Goal: Task Accomplishment & Management: Complete application form

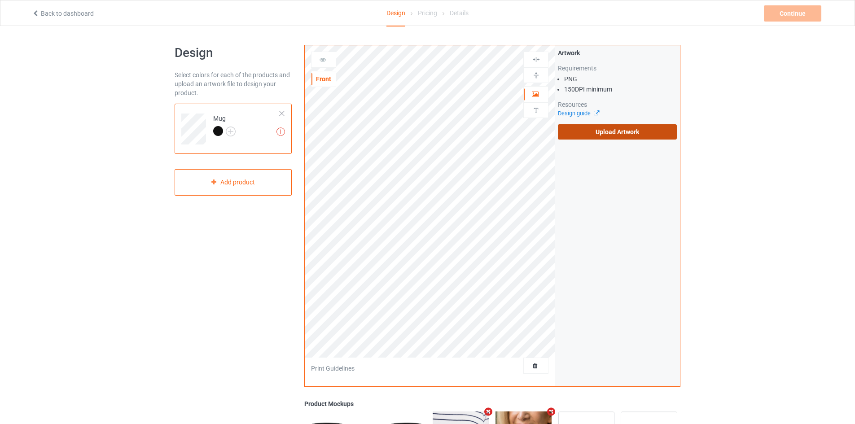
click at [592, 130] on label "Upload Artwork" at bounding box center [617, 131] width 119 height 15
click at [0, 0] on input "Upload Artwork" at bounding box center [0, 0] width 0 height 0
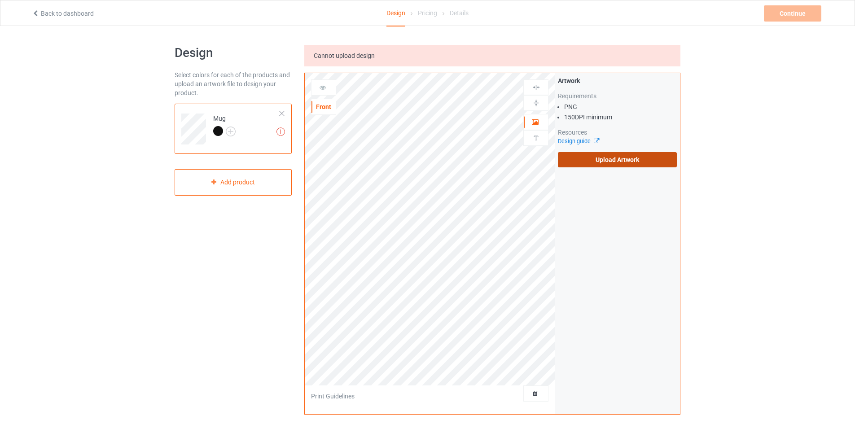
click at [585, 158] on label "Upload Artwork" at bounding box center [617, 159] width 119 height 15
click at [0, 0] on input "Upload Artwork" at bounding box center [0, 0] width 0 height 0
click at [617, 155] on label "Upload Artwork" at bounding box center [617, 159] width 119 height 15
click at [0, 0] on input "Upload Artwork" at bounding box center [0, 0] width 0 height 0
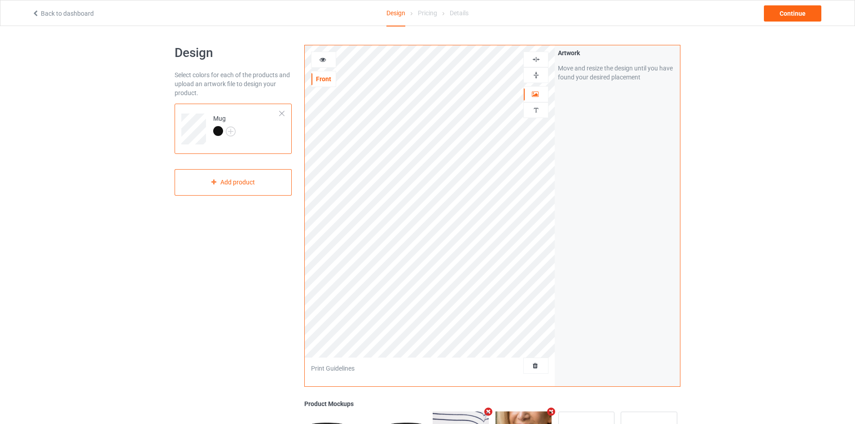
click at [536, 75] on img at bounding box center [536, 75] width 9 height 9
click at [536, 73] on img at bounding box center [536, 75] width 9 height 9
click at [796, 15] on div "Continue" at bounding box center [792, 13] width 57 height 16
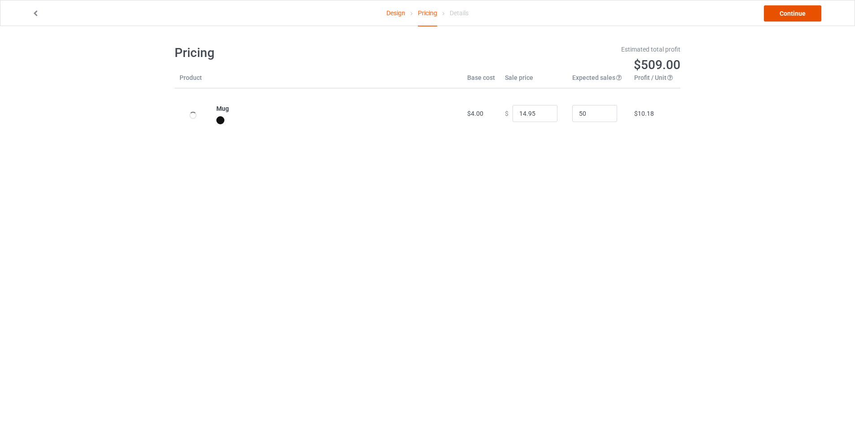
click at [796, 15] on link "Continue" at bounding box center [792, 13] width 57 height 16
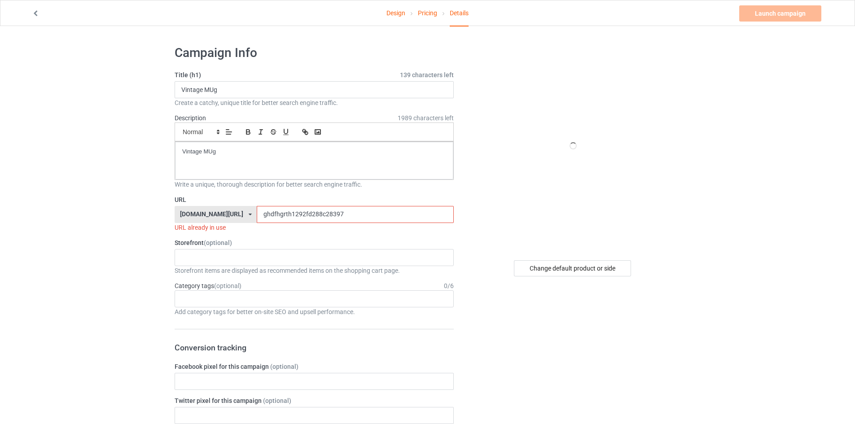
click at [290, 216] on input "ghdfhgrth1292fd288c28397" at bounding box center [355, 214] width 197 height 17
click at [307, 214] on input "ghdfhgrth1292fd288c28397" at bounding box center [355, 214] width 197 height 17
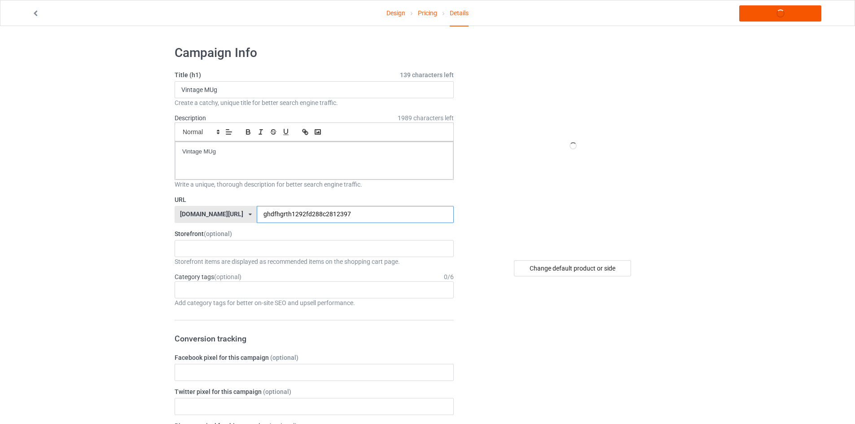
type input "ghdfhgrth1292fd288c2812397"
click at [775, 11] on link "Launch campaign" at bounding box center [780, 13] width 82 height 16
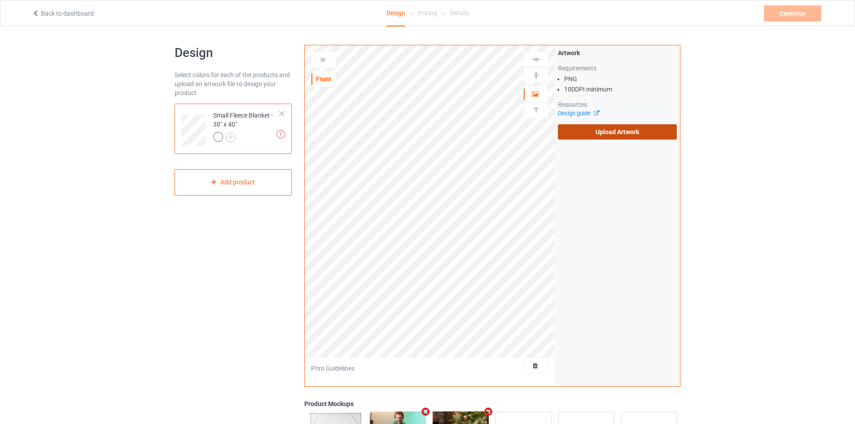
click at [569, 131] on label "Upload Artwork" at bounding box center [617, 131] width 119 height 15
click at [0, 0] on input "Upload Artwork" at bounding box center [0, 0] width 0 height 0
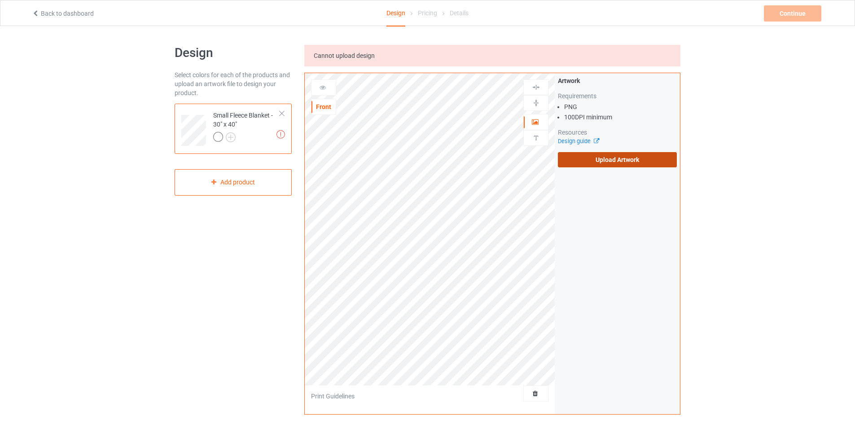
click at [567, 158] on label "Upload Artwork" at bounding box center [617, 159] width 119 height 15
click at [0, 0] on input "Upload Artwork" at bounding box center [0, 0] width 0 height 0
click at [590, 154] on label "Upload Artwork" at bounding box center [617, 159] width 119 height 15
click at [0, 0] on input "Upload Artwork" at bounding box center [0, 0] width 0 height 0
click at [598, 162] on label "Upload Artwork" at bounding box center [617, 159] width 119 height 15
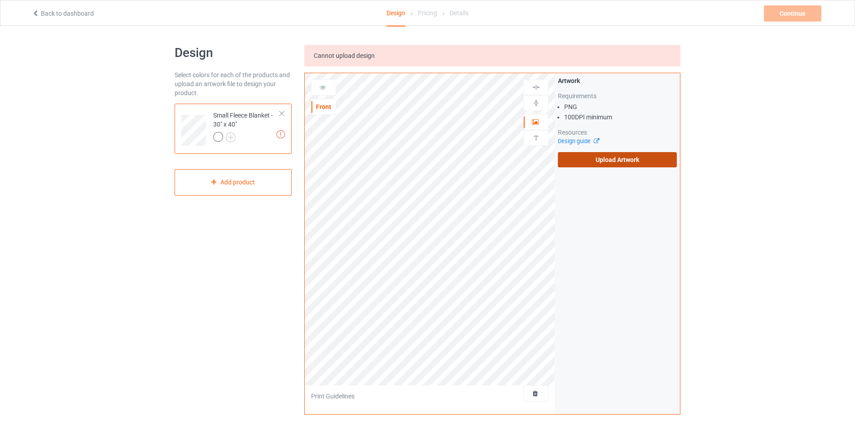
click at [0, 0] on input "Upload Artwork" at bounding box center [0, 0] width 0 height 0
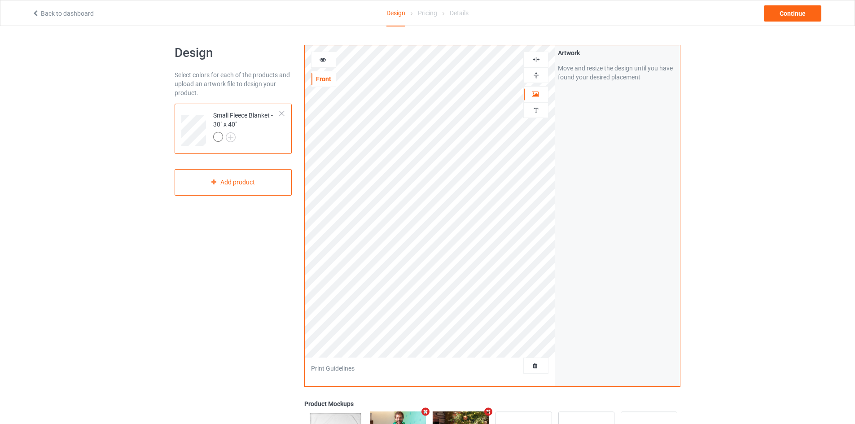
click at [535, 74] on img at bounding box center [536, 75] width 9 height 9
click at [541, 58] on div at bounding box center [536, 59] width 24 height 9
click at [539, 70] on div at bounding box center [535, 75] width 25 height 16
click at [539, 54] on div at bounding box center [535, 60] width 25 height 16
click at [536, 72] on img at bounding box center [536, 75] width 9 height 9
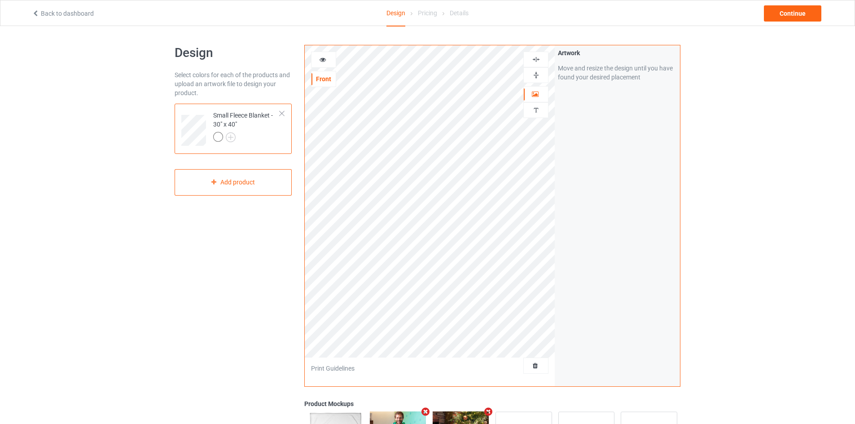
click at [535, 57] on img at bounding box center [536, 59] width 9 height 9
click at [536, 57] on img at bounding box center [536, 59] width 9 height 9
click at [534, 67] on div at bounding box center [535, 75] width 25 height 16
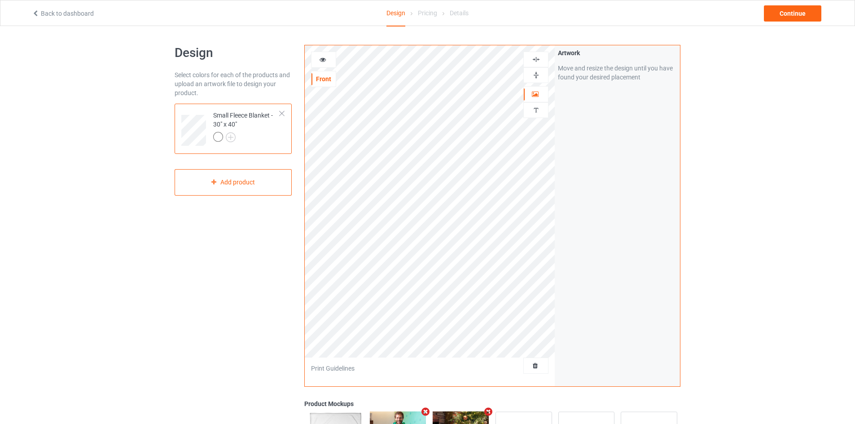
click at [537, 57] on img at bounding box center [536, 59] width 9 height 9
click at [534, 73] on img at bounding box center [536, 75] width 9 height 9
click at [782, 16] on div "Continue" at bounding box center [792, 13] width 57 height 16
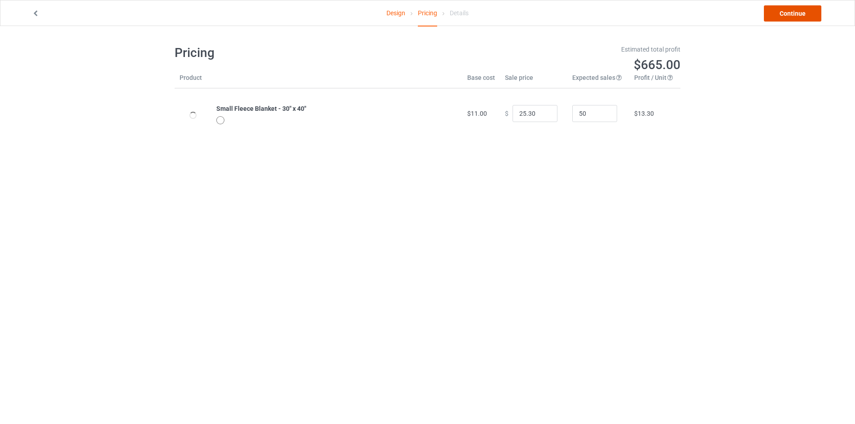
click at [808, 18] on link "Continue" at bounding box center [792, 13] width 57 height 16
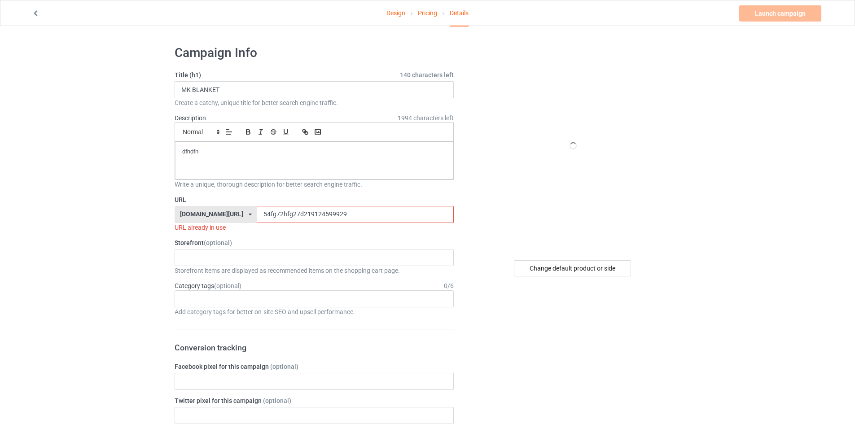
click at [277, 208] on input "54fg72hfg27d219124599929" at bounding box center [355, 214] width 197 height 17
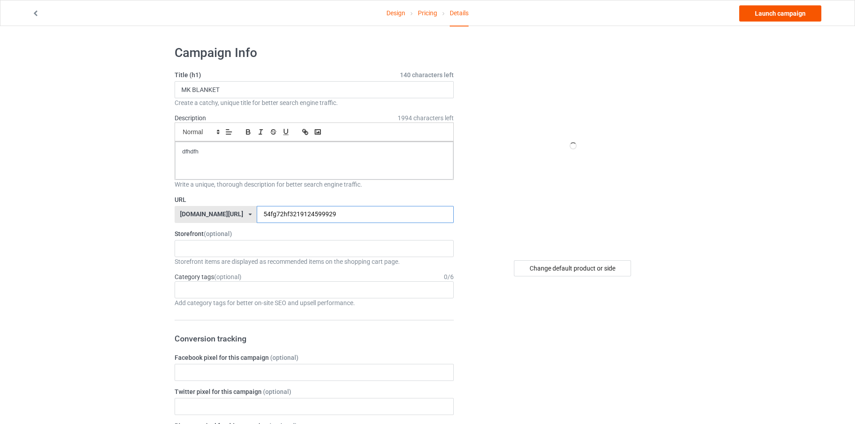
type input "54fg72hf3219124599929"
click at [764, 11] on link "Launch campaign" at bounding box center [780, 13] width 82 height 16
